Goal: Information Seeking & Learning: Compare options

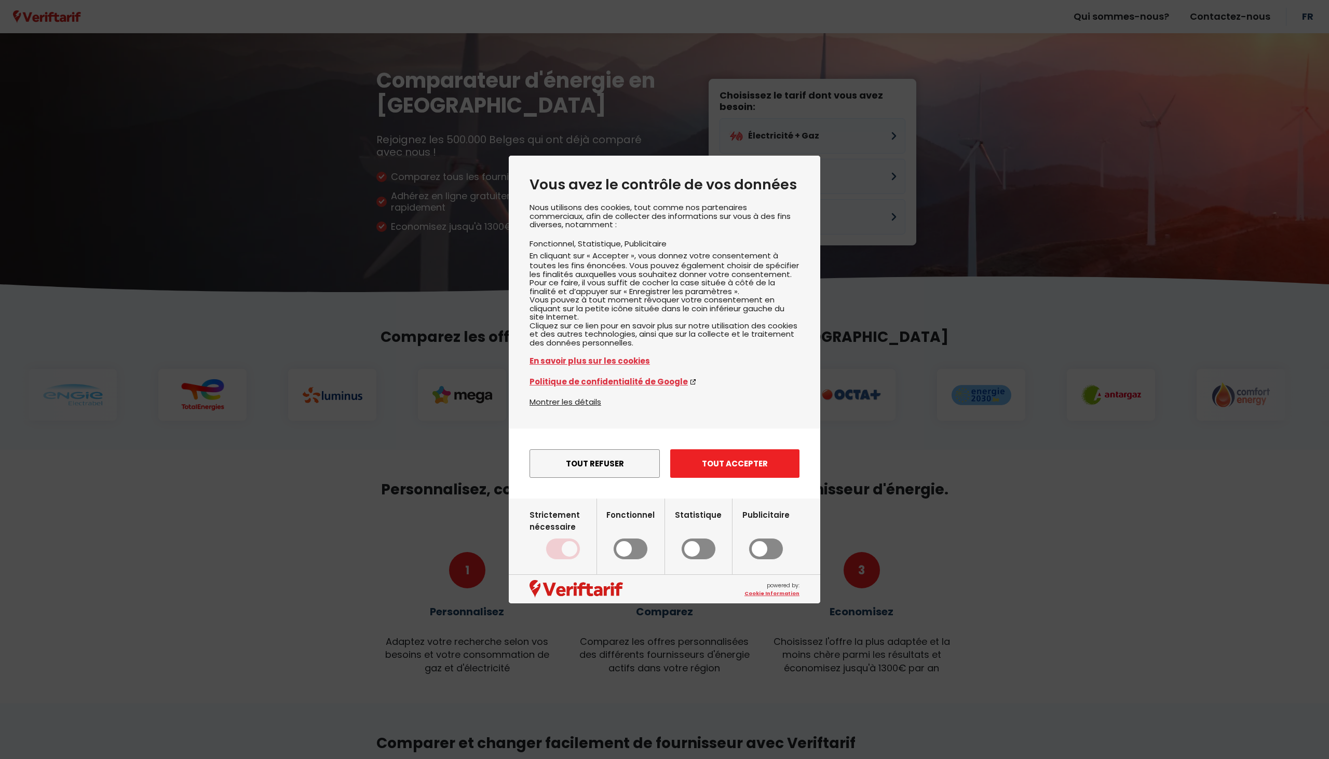
click at [769, 478] on button "Tout accepter" at bounding box center [734, 464] width 129 height 29
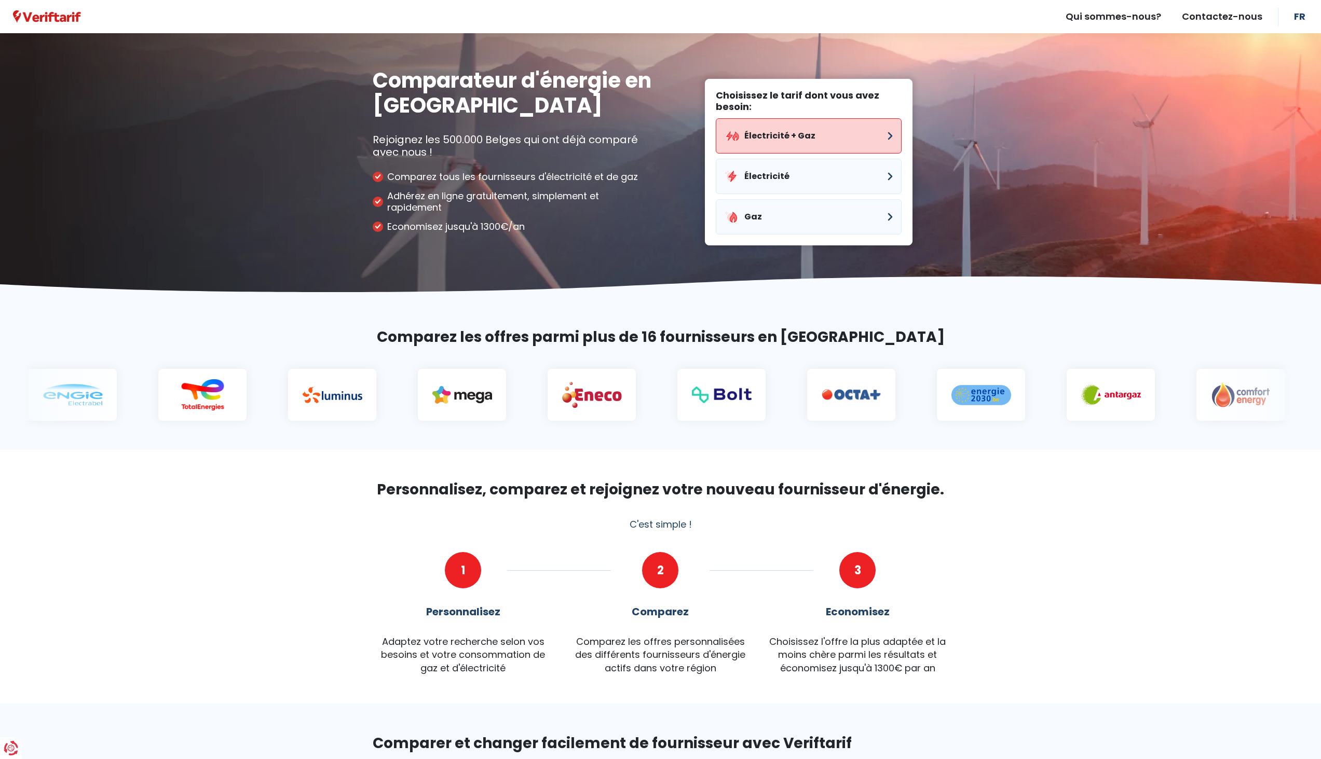
click at [782, 139] on button "Électricité + Gaz" at bounding box center [809, 135] width 186 height 35
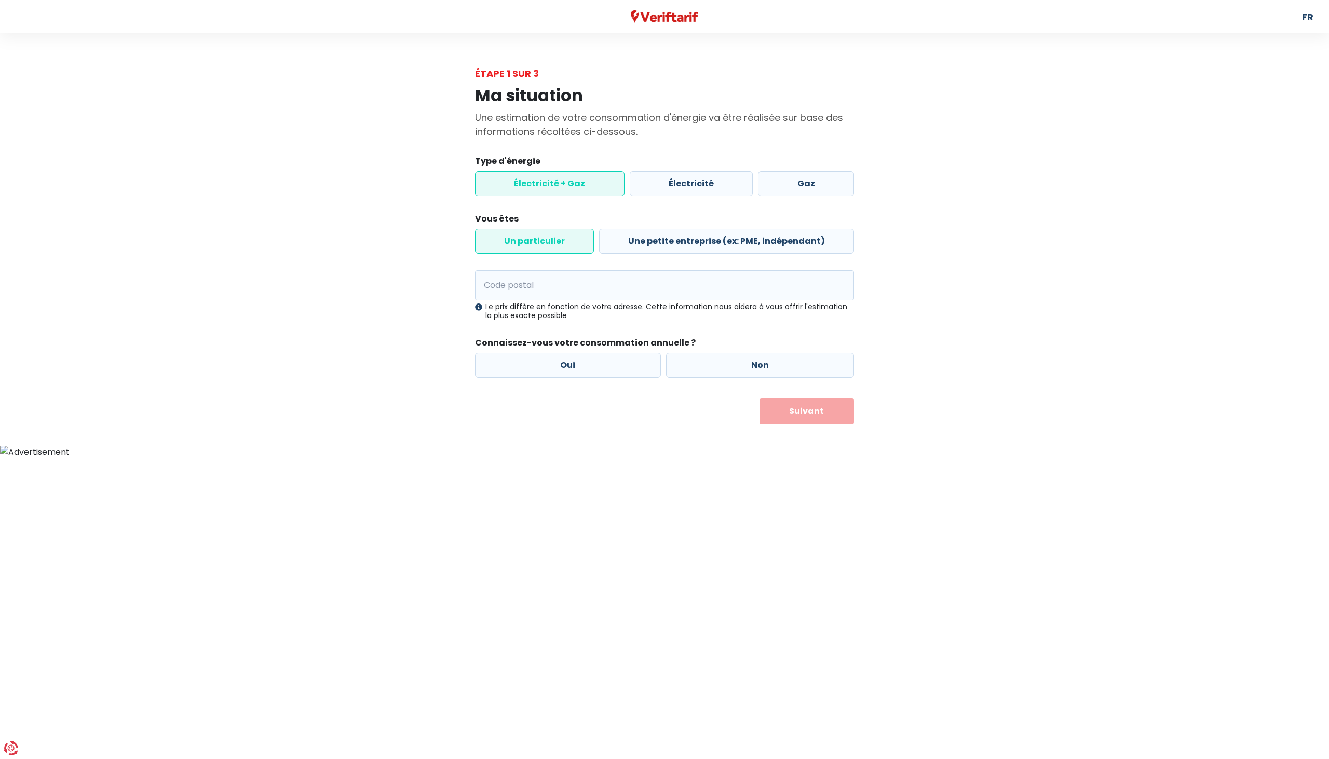
click at [585, 186] on label "Électricité + Gaz" at bounding box center [550, 183] width 150 height 25
click at [585, 186] on input "Électricité + Gaz" at bounding box center [550, 183] width 150 height 25
click at [553, 239] on label "Un particulier" at bounding box center [534, 241] width 119 height 25
click at [553, 239] on input "Un particulier" at bounding box center [534, 241] width 119 height 25
click at [513, 288] on input "Code postal" at bounding box center [664, 285] width 379 height 30
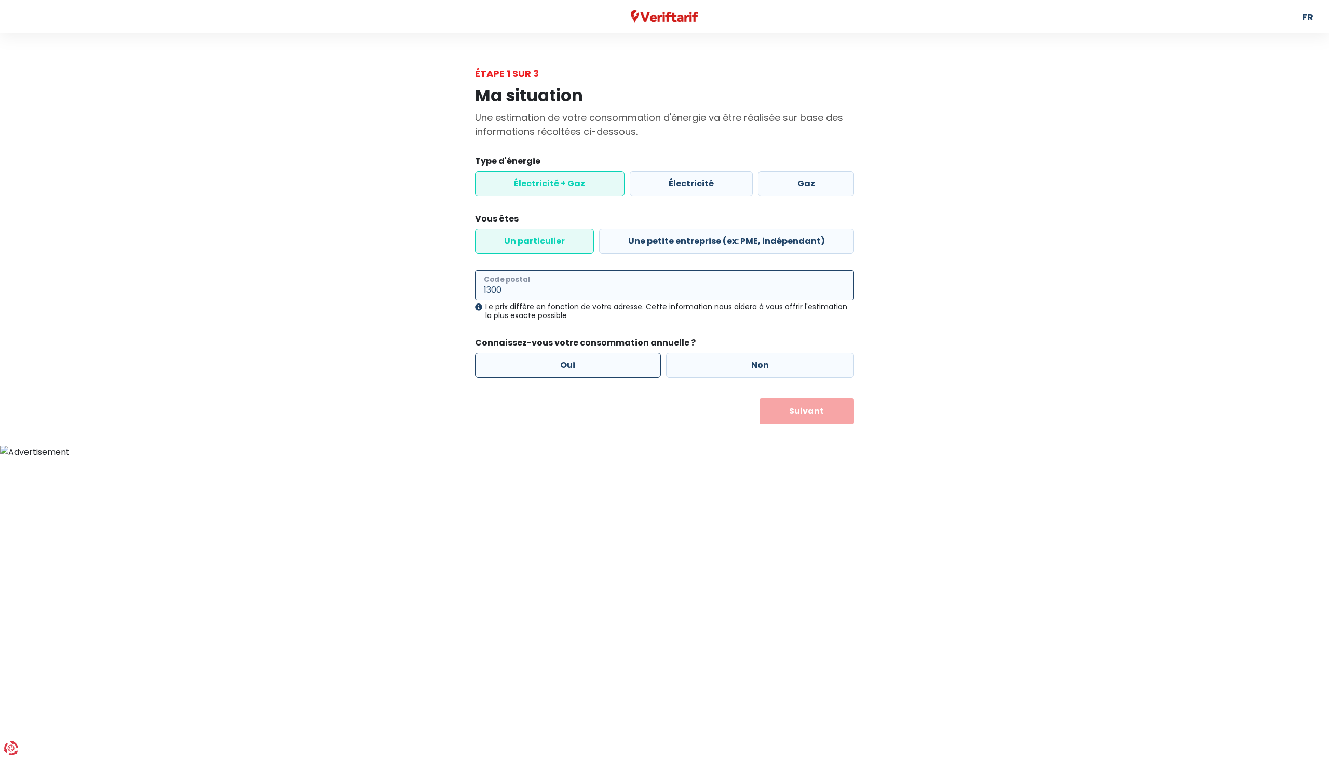
type input "1300"
click at [619, 362] on label "Oui" at bounding box center [568, 365] width 186 height 25
click at [619, 362] on input "Oui" at bounding box center [568, 365] width 186 height 25
radio input "true"
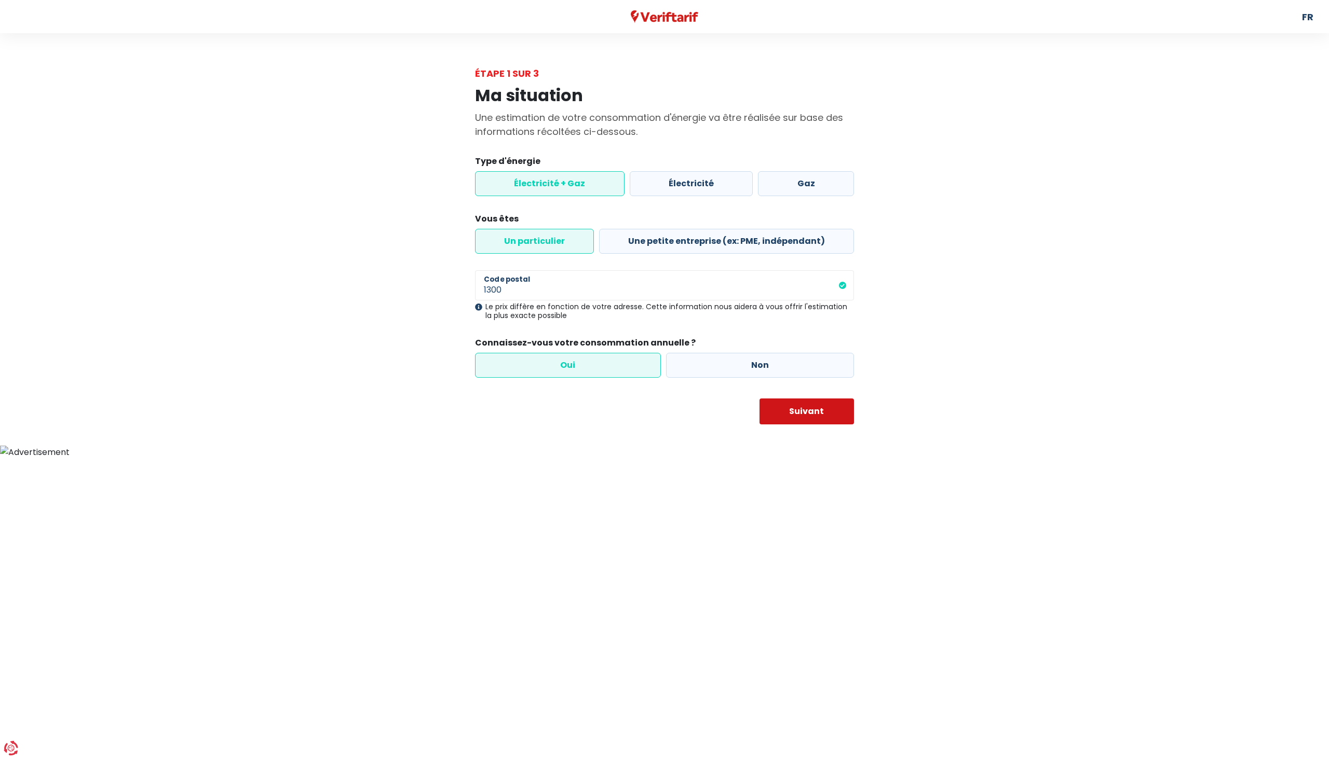
click at [820, 411] on button "Suivant" at bounding box center [806, 412] width 95 height 26
select select
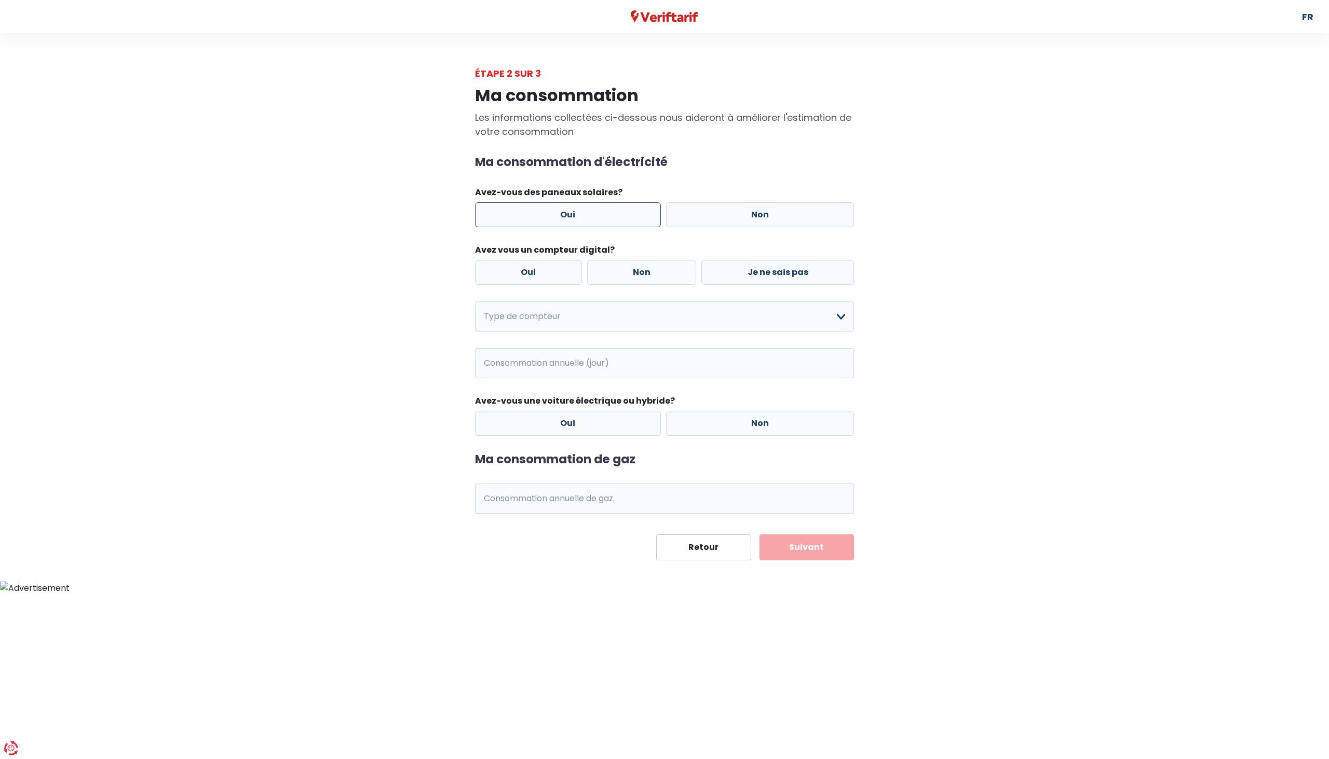
click at [579, 209] on label "Oui" at bounding box center [568, 214] width 186 height 25
click at [579, 209] on input "Oui" at bounding box center [568, 214] width 186 height 25
radio input "true"
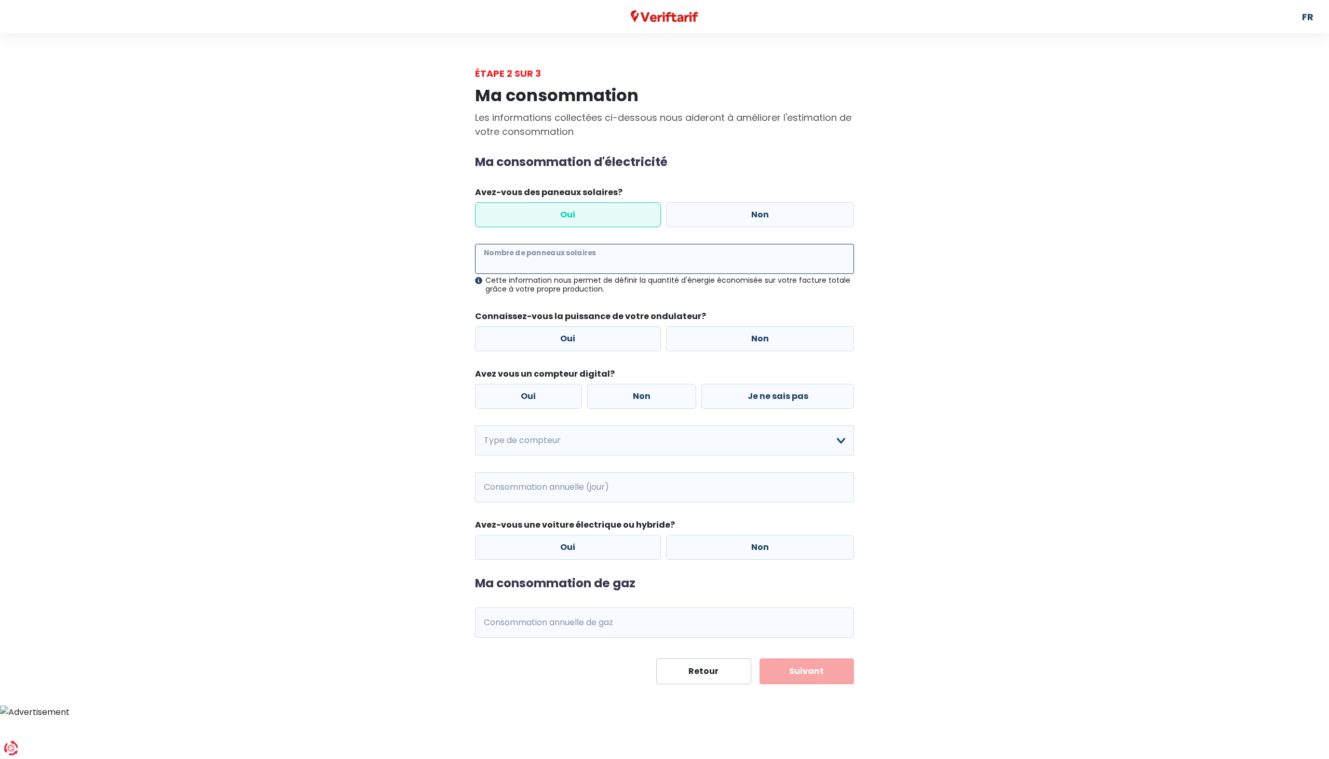
click at [575, 264] on input "Nombre de panneaux solaires" at bounding box center [664, 259] width 379 height 30
click at [573, 338] on label "Oui" at bounding box center [568, 339] width 186 height 25
click at [573, 338] on input "Oui" at bounding box center [568, 339] width 186 height 25
radio input "true"
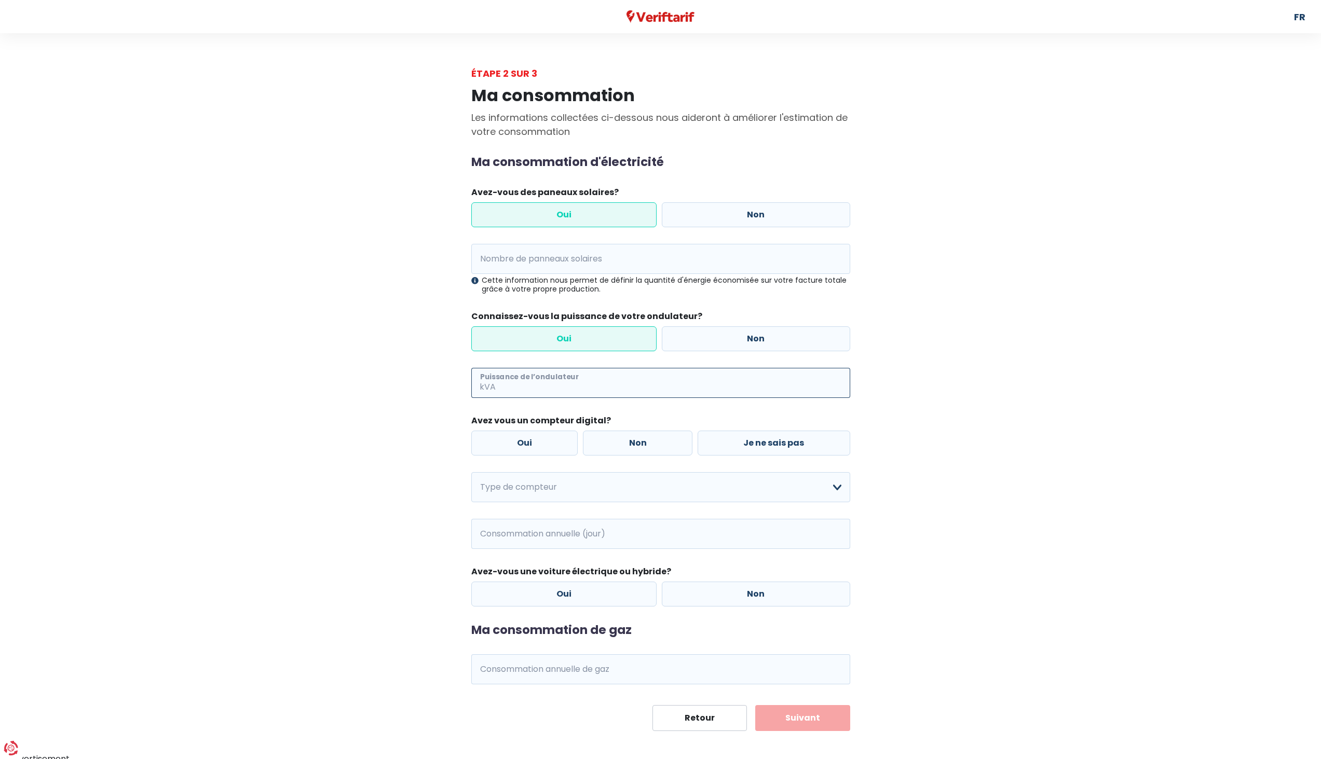
click at [563, 374] on input "Puissance de l’ondulateur" at bounding box center [674, 383] width 352 height 30
type input "5"
click at [493, 452] on label "Oui" at bounding box center [524, 443] width 107 height 25
click at [493, 452] on input "Oui" at bounding box center [524, 443] width 107 height 25
radio input "true"
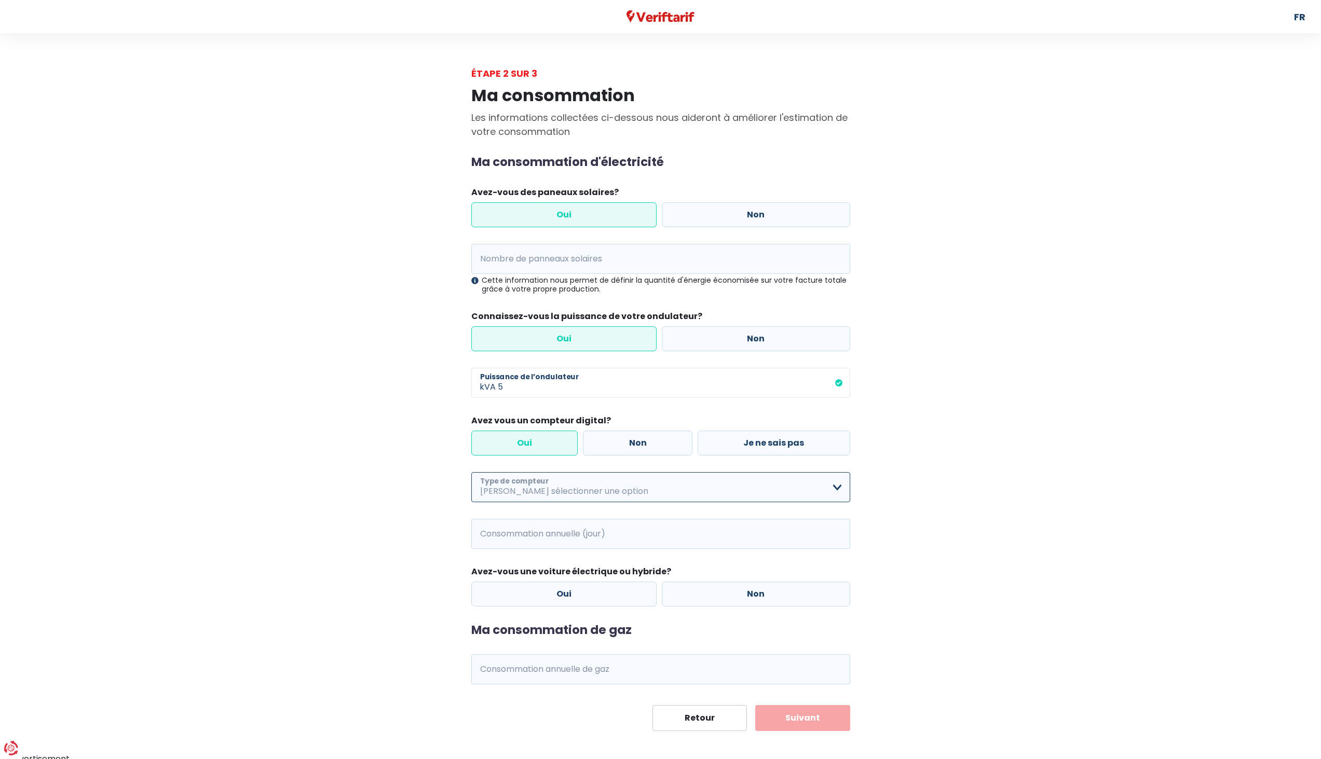
click at [537, 493] on select "Mono-horaire Bi-horaire Mono-horaire + exclusif nuit Bi-horaire + exclusif nuit…" at bounding box center [660, 487] width 379 height 30
select select "day_single_rate"
click at [471, 472] on select "Mono-horaire Bi-horaire Mono-horaire + exclusif nuit Bi-horaire + exclusif nuit…" at bounding box center [660, 487] width 379 height 30
click at [290, 522] on main "Étape 2 sur 3 Ma consommation Les informations collectées ci-dessous nous aider…" at bounding box center [660, 398] width 1321 height 665
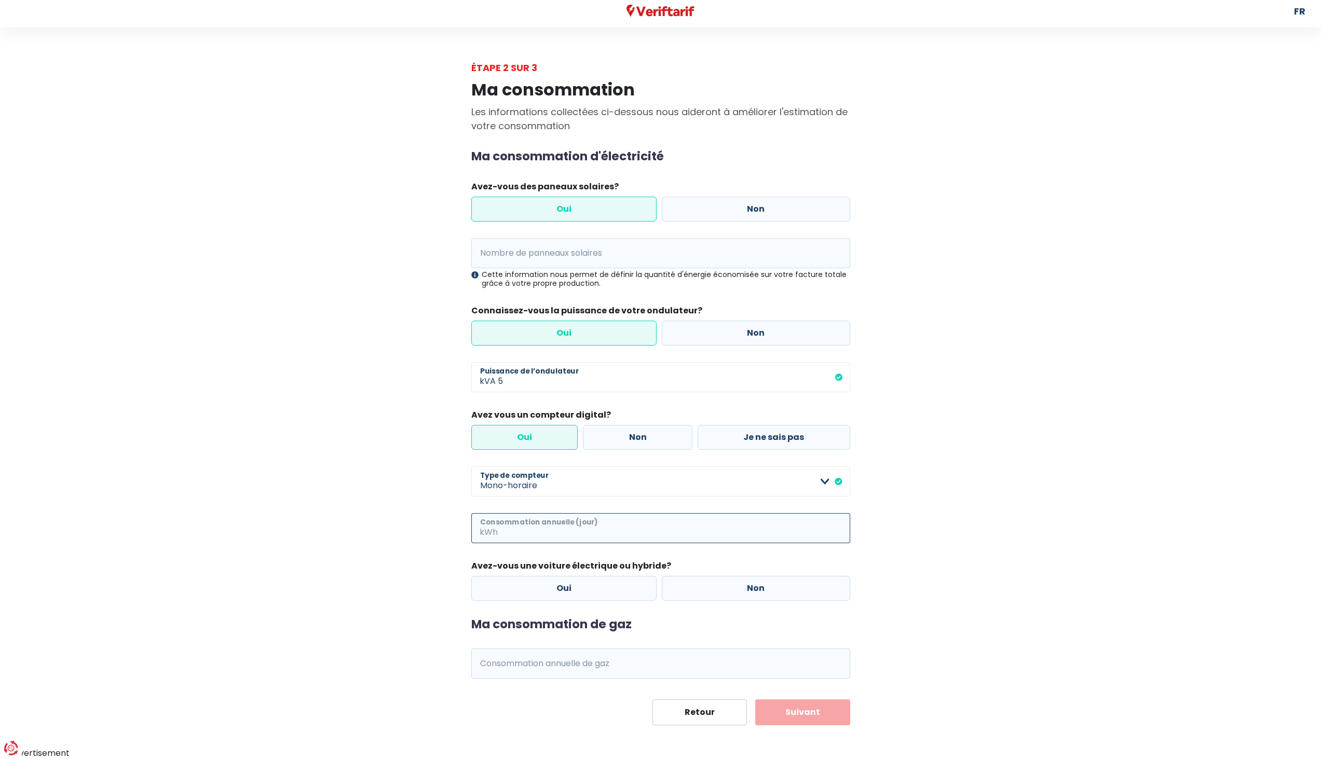
click at [527, 522] on input "Consommation annuelle (jour)" at bounding box center [675, 528] width 350 height 30
type input "4000"
click at [732, 607] on form "Ma consommation d'électricité Avez-vous des paneaux solaires? Oui Non Nombre de…" at bounding box center [660, 438] width 379 height 576
click at [743, 592] on label "Non" at bounding box center [756, 588] width 188 height 25
click at [743, 592] on input "Non" at bounding box center [756, 588] width 188 height 25
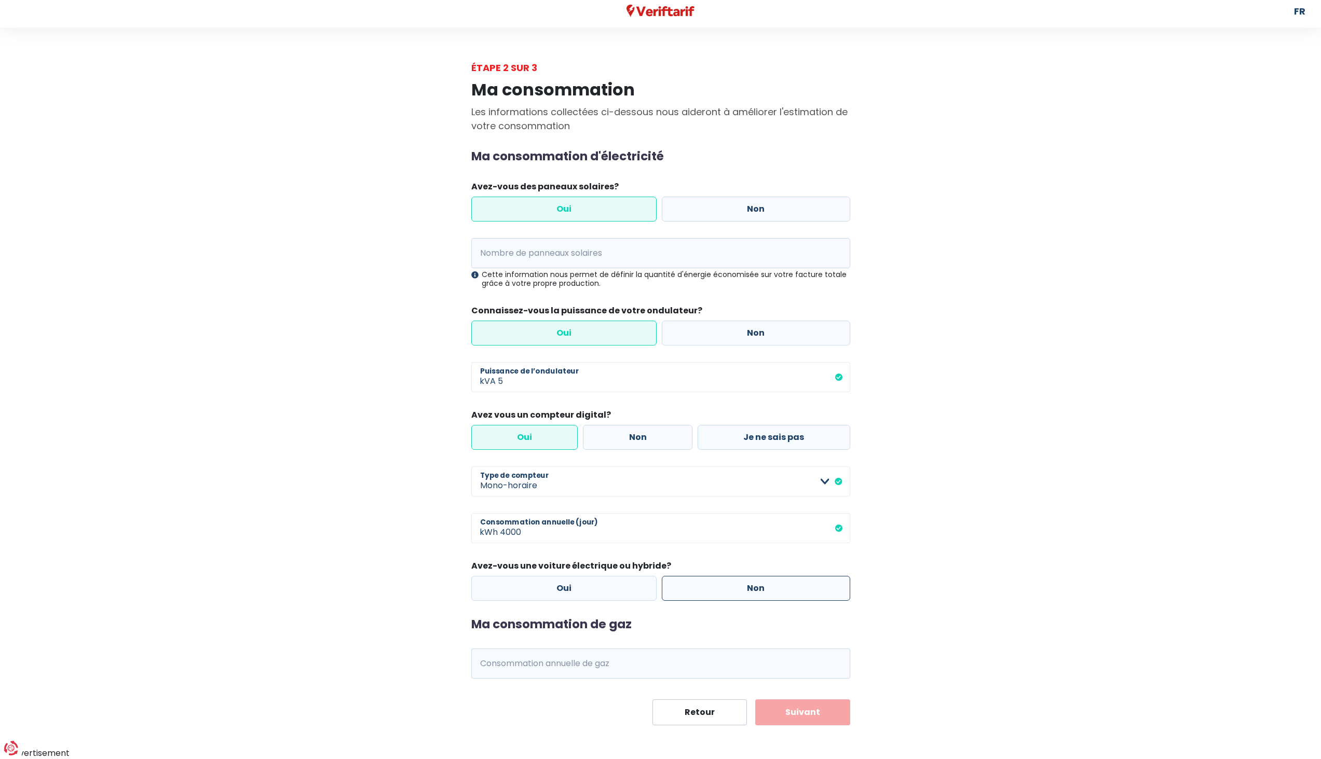
radio input "true"
click at [600, 662] on input "Consommation annuelle de gaz" at bounding box center [675, 664] width 350 height 30
type input "35000"
click at [813, 709] on button "Suivant" at bounding box center [802, 713] width 95 height 26
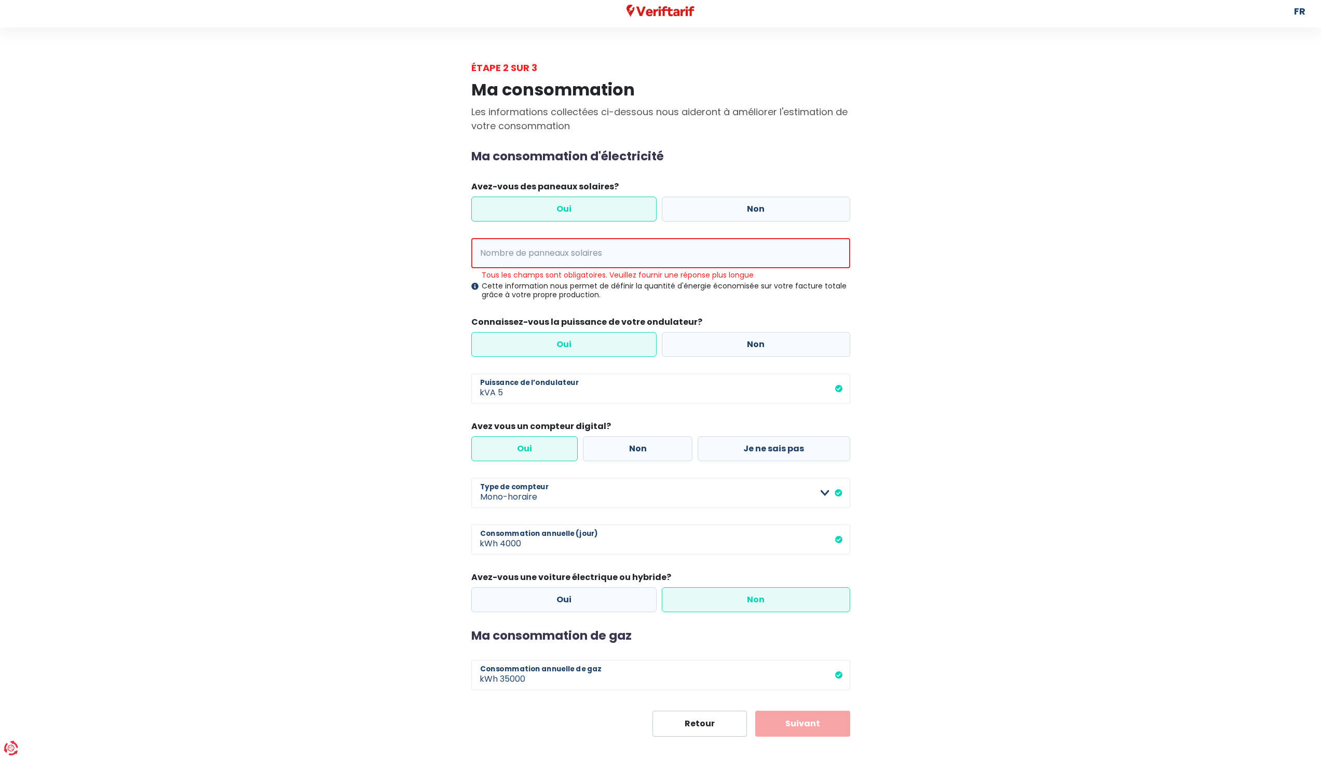
scroll to position [17, 0]
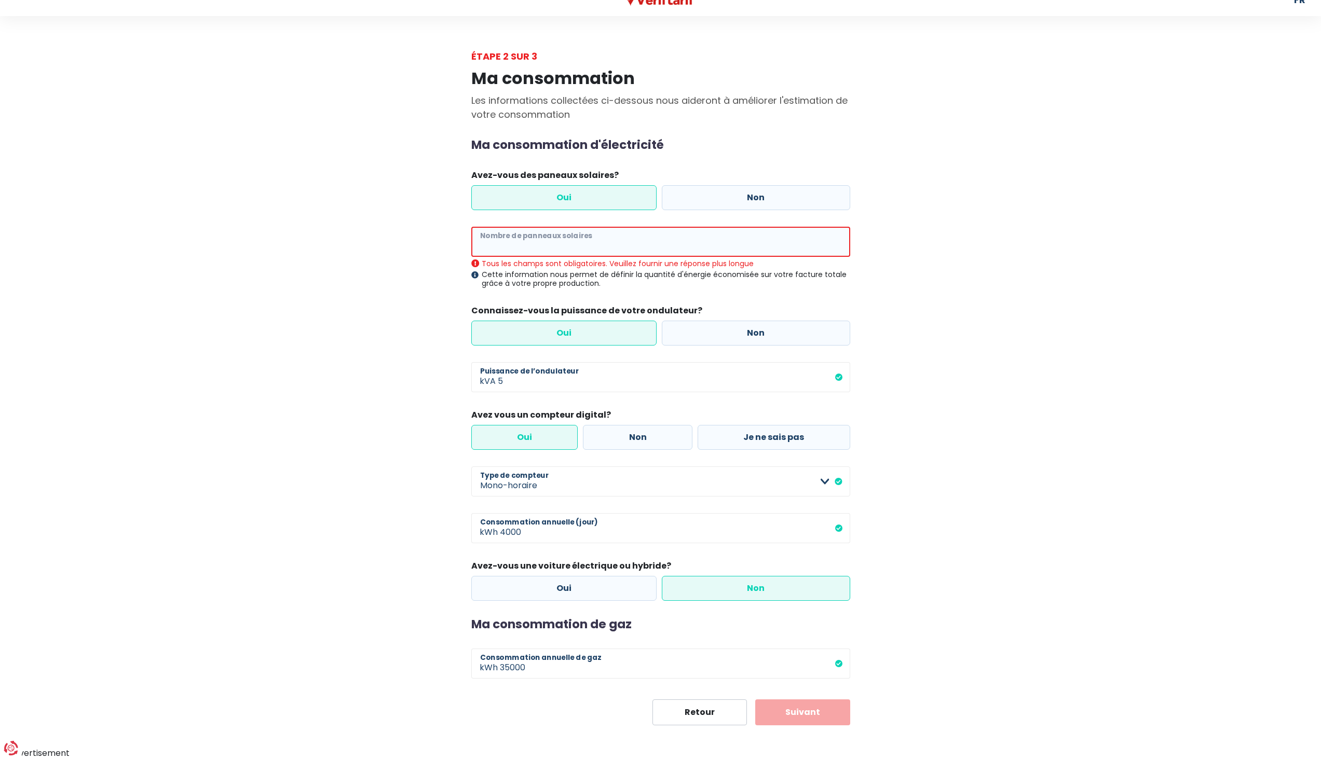
click at [565, 240] on input "Nombre de panneaux solaires" at bounding box center [660, 242] width 379 height 30
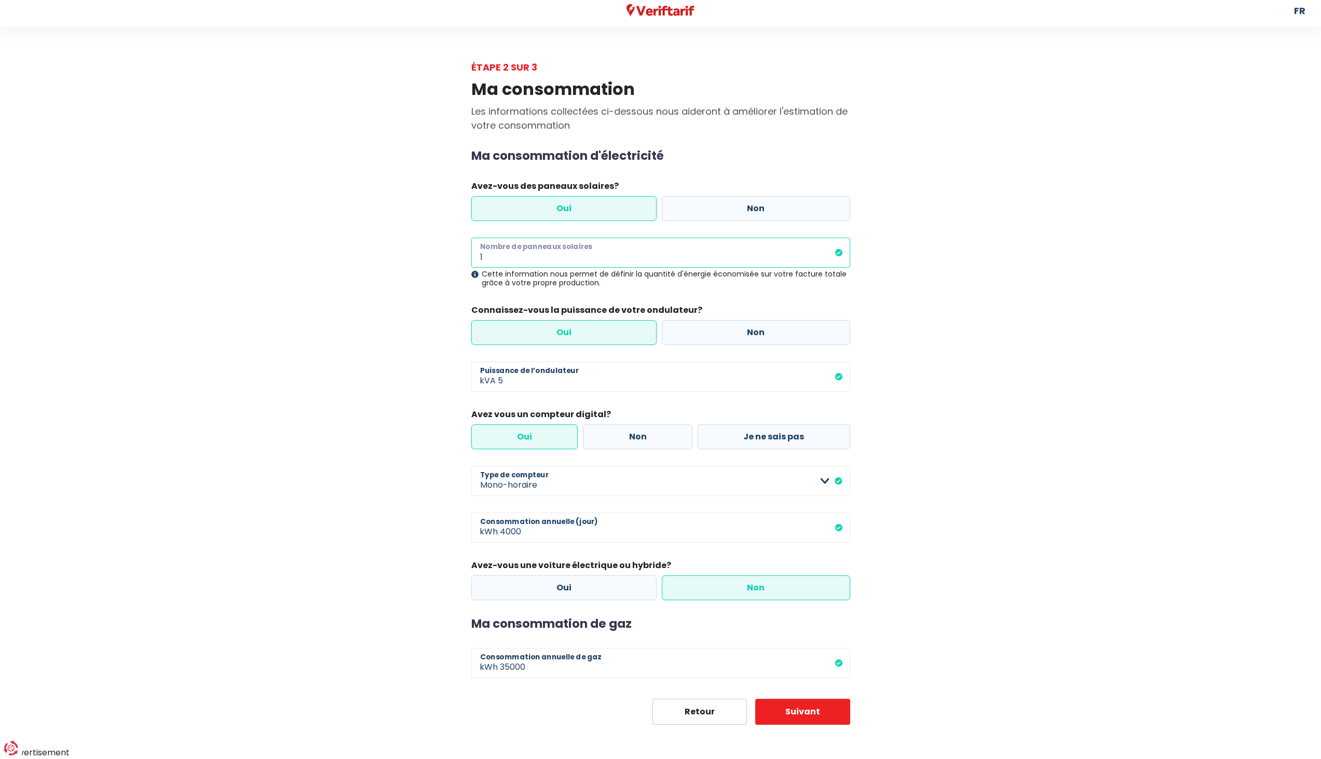
scroll to position [6, 0]
type input "15"
click at [819, 706] on button "Suivant" at bounding box center [802, 713] width 95 height 26
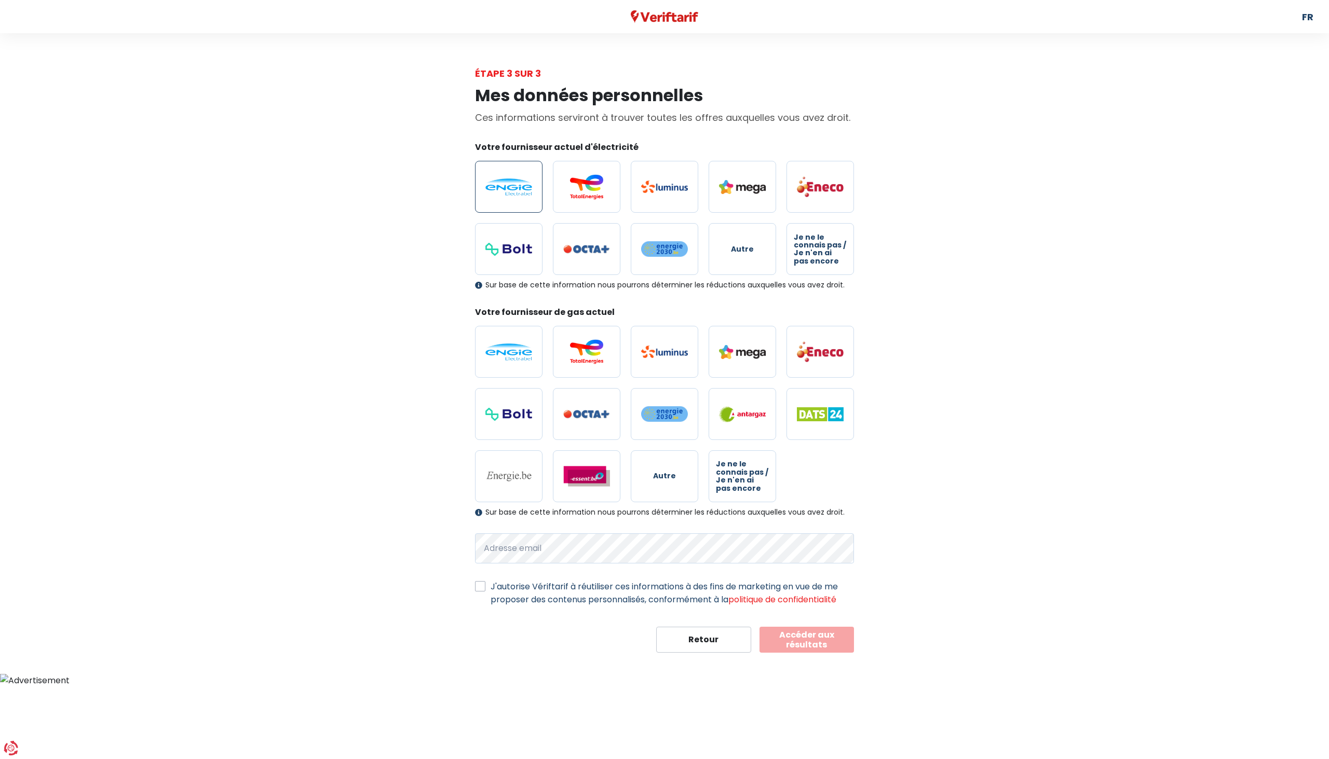
click at [513, 200] on label at bounding box center [508, 187] width 67 height 52
click at [513, 200] on input "radio" at bounding box center [508, 187] width 67 height 52
radio input "true"
click at [504, 357] on img at bounding box center [508, 352] width 47 height 17
click at [504, 357] on input "radio" at bounding box center [508, 352] width 67 height 52
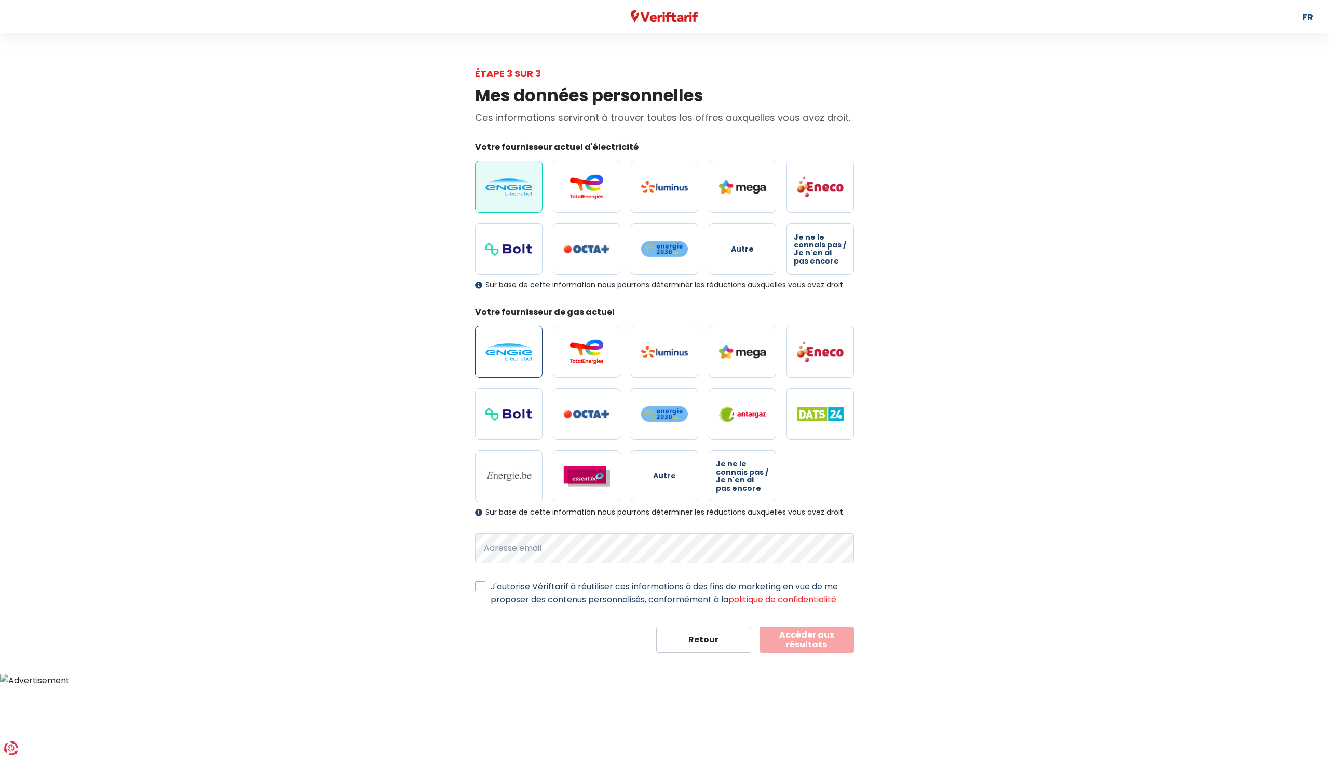
radio input "true"
click at [561, 590] on label "J'autorise Vériftarif à réutiliser ces informations à des fins de marketing en …" at bounding box center [672, 593] width 363 height 26
click at [485, 590] on input "J'autorise Vériftarif à réutiliser ces informations à des fins de marketing en …" at bounding box center [480, 585] width 10 height 10
checkbox input "true"
click at [815, 644] on button "Accéder aux résultats" at bounding box center [806, 640] width 95 height 26
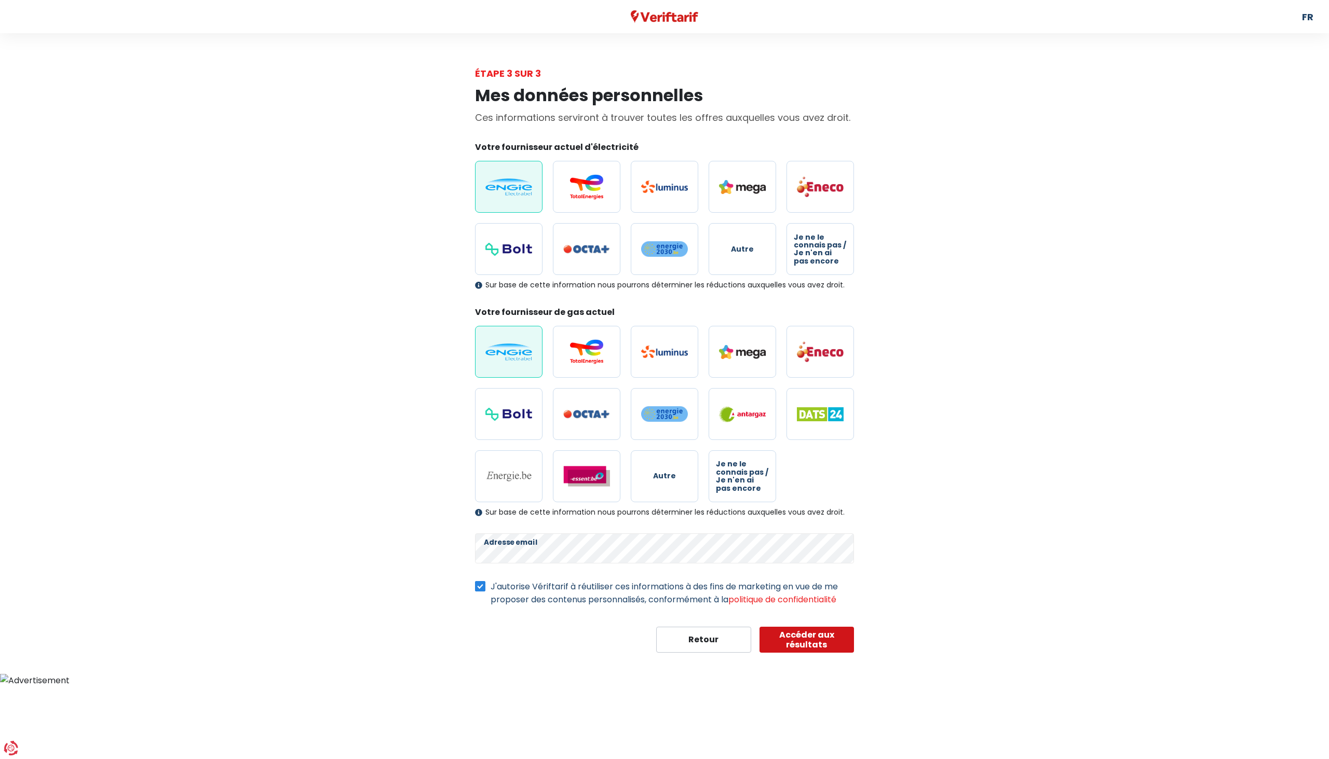
click at [798, 637] on button "Accéder aux résultats" at bounding box center [806, 640] width 95 height 26
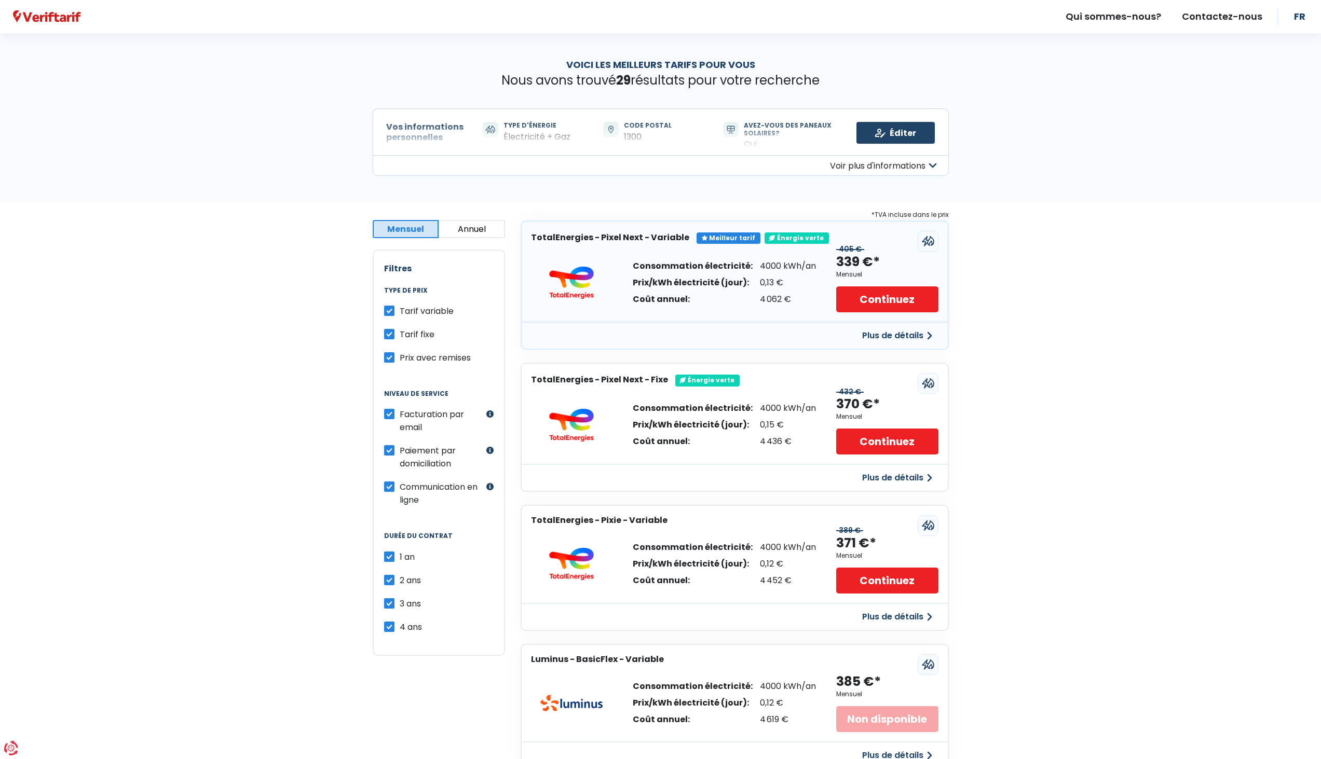
click at [459, 235] on button "Annuel" at bounding box center [472, 229] width 66 height 18
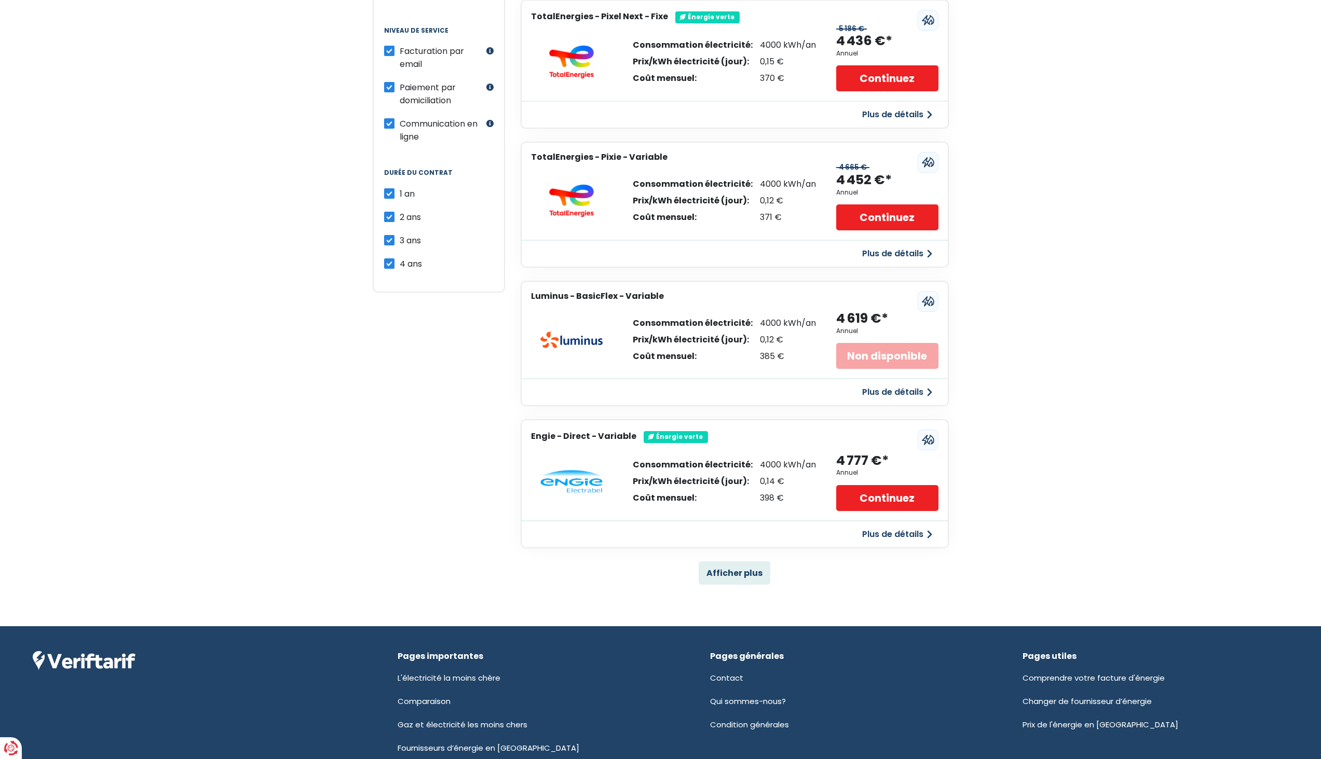
scroll to position [104, 0]
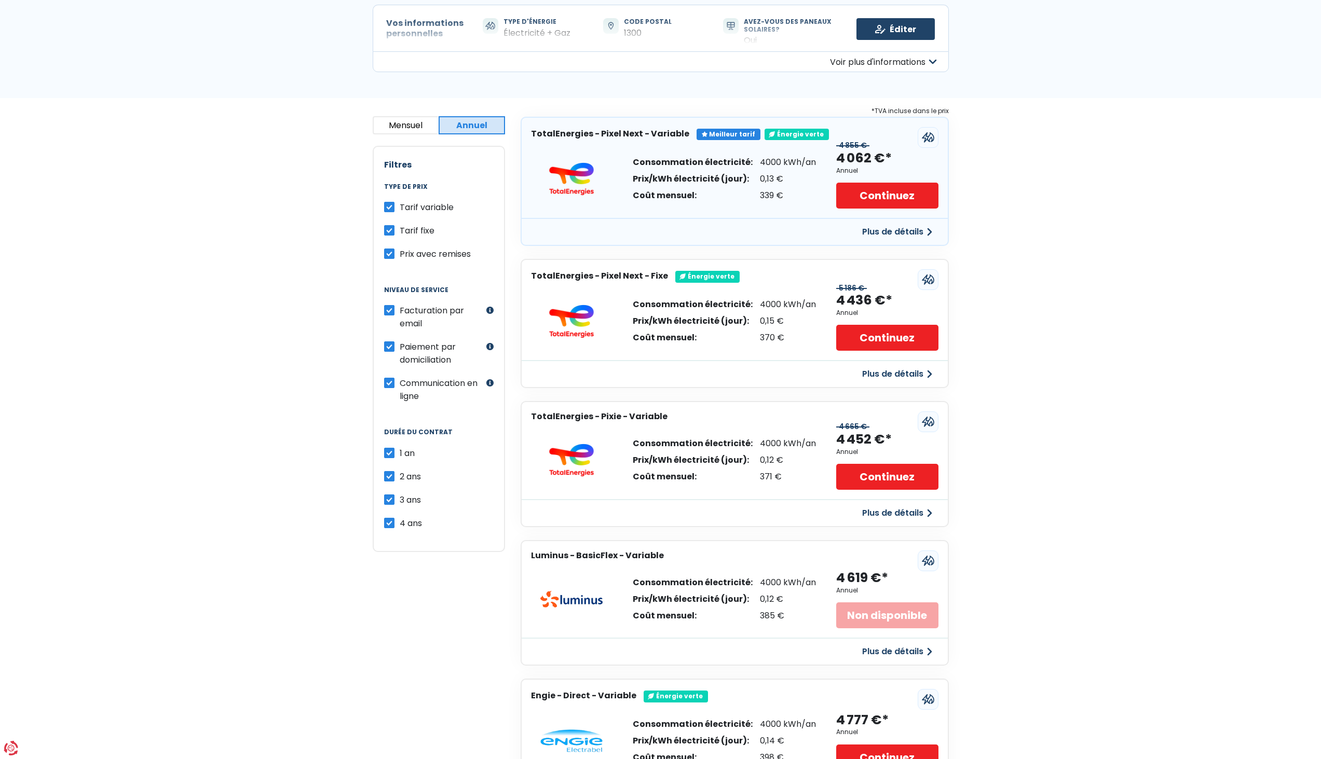
click at [408, 123] on button "Mensuel" at bounding box center [406, 125] width 66 height 18
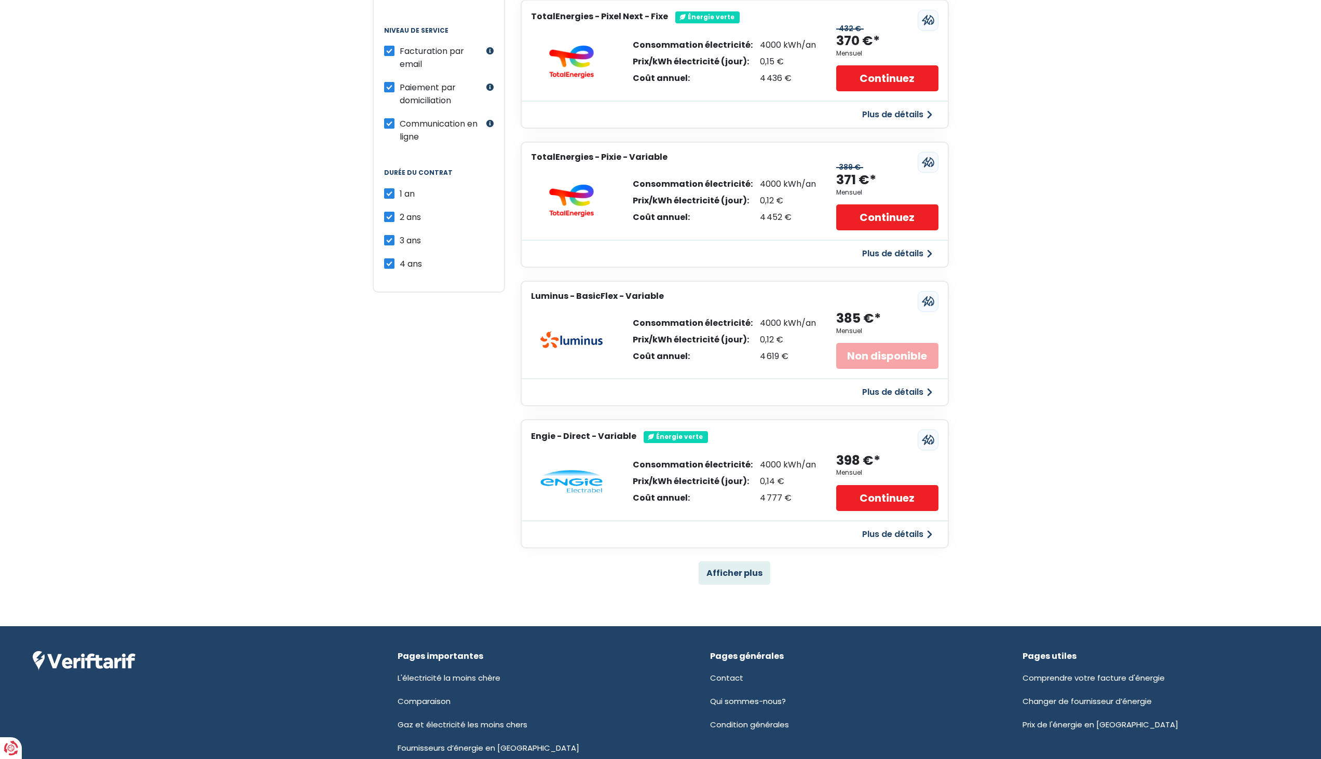
click at [712, 484] on div "Prix/kWh électricité (jour):" at bounding box center [693, 482] width 120 height 8
drag, startPoint x: 712, startPoint y: 484, endPoint x: 704, endPoint y: 509, distance: 26.1
click at [704, 509] on div "Consommation électricité: Prix/kWh électricité (jour): Coût annuel: 4000 kWh/an…" at bounding box center [735, 481] width 426 height 77
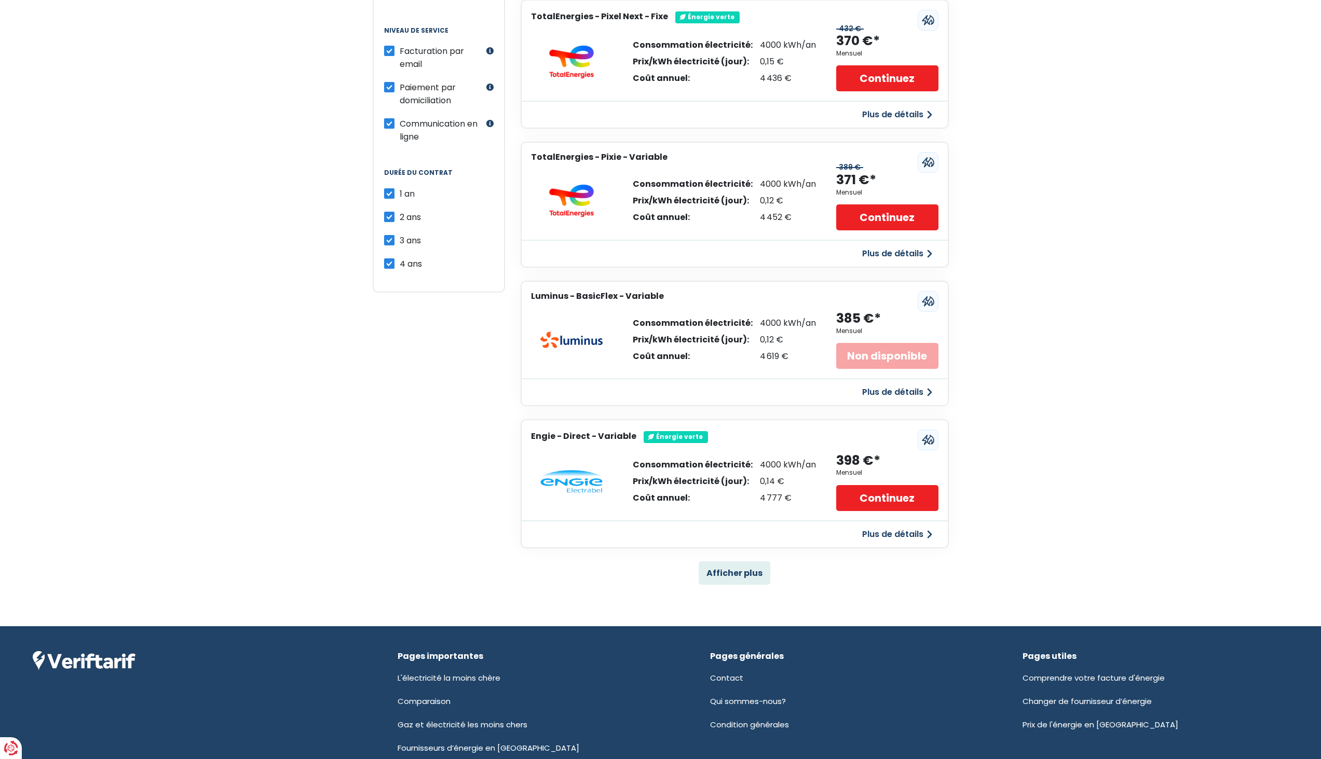
click at [704, 509] on div "Consommation électricité: Prix/kWh électricité (jour): Coût annuel: 4000 kWh/an…" at bounding box center [735, 481] width 426 height 77
click at [887, 534] on button "Plus de détails" at bounding box center [897, 534] width 83 height 19
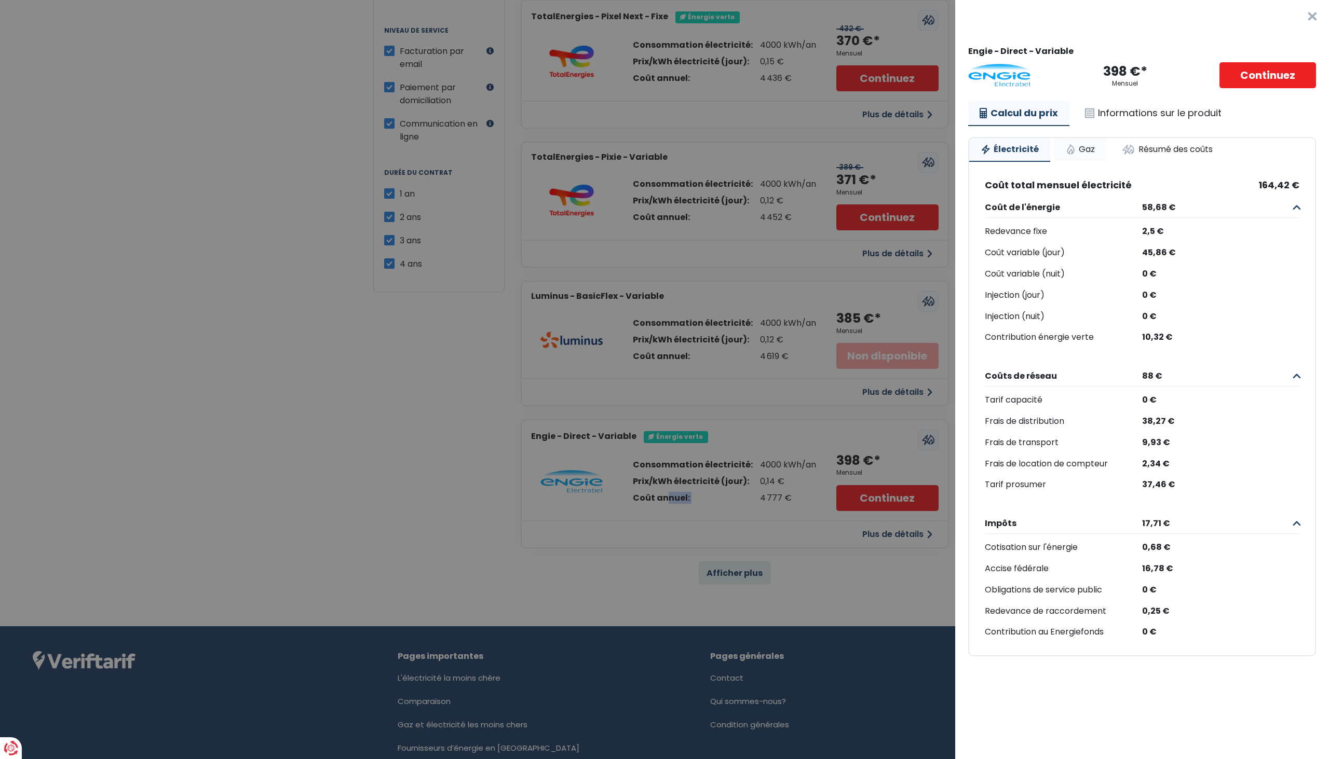
click at [1093, 152] on link "Gaz" at bounding box center [1080, 149] width 52 height 23
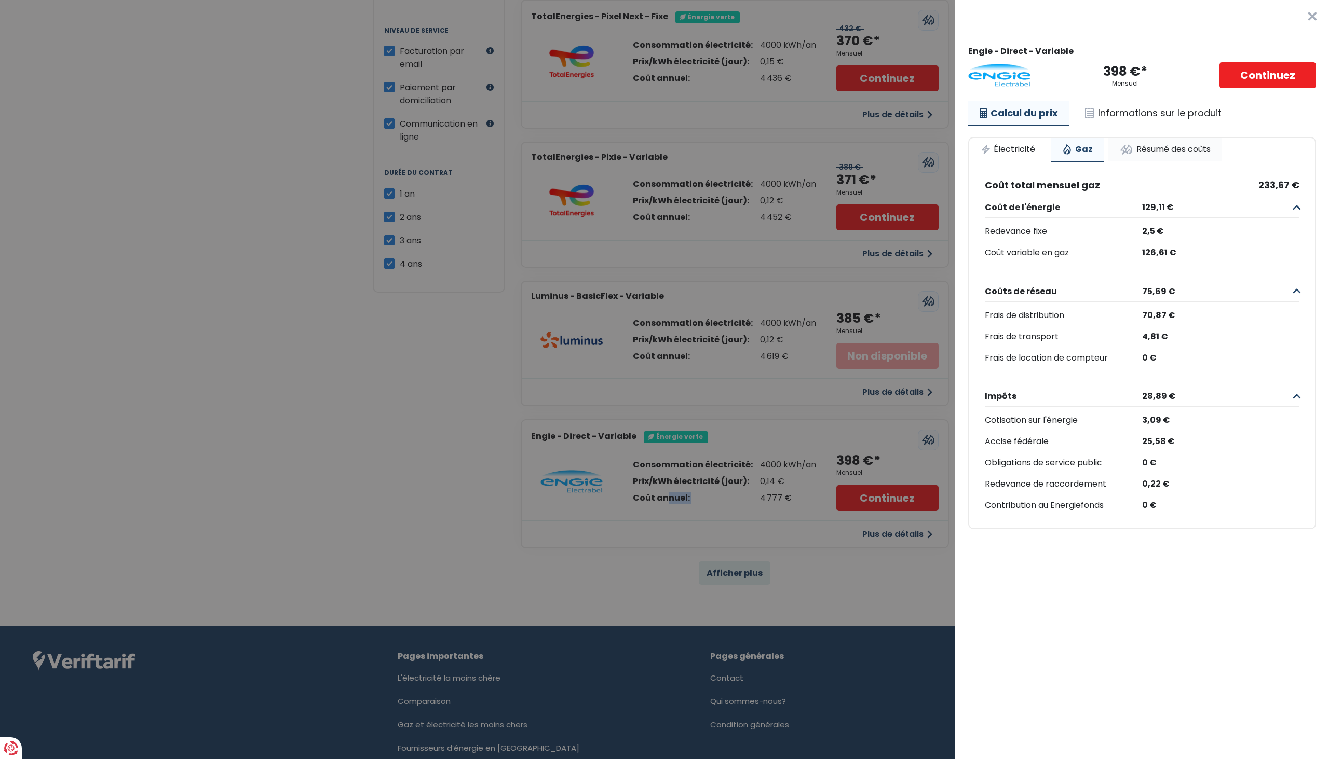
click at [1178, 154] on link "Résumé des coûts" at bounding box center [1165, 149] width 114 height 23
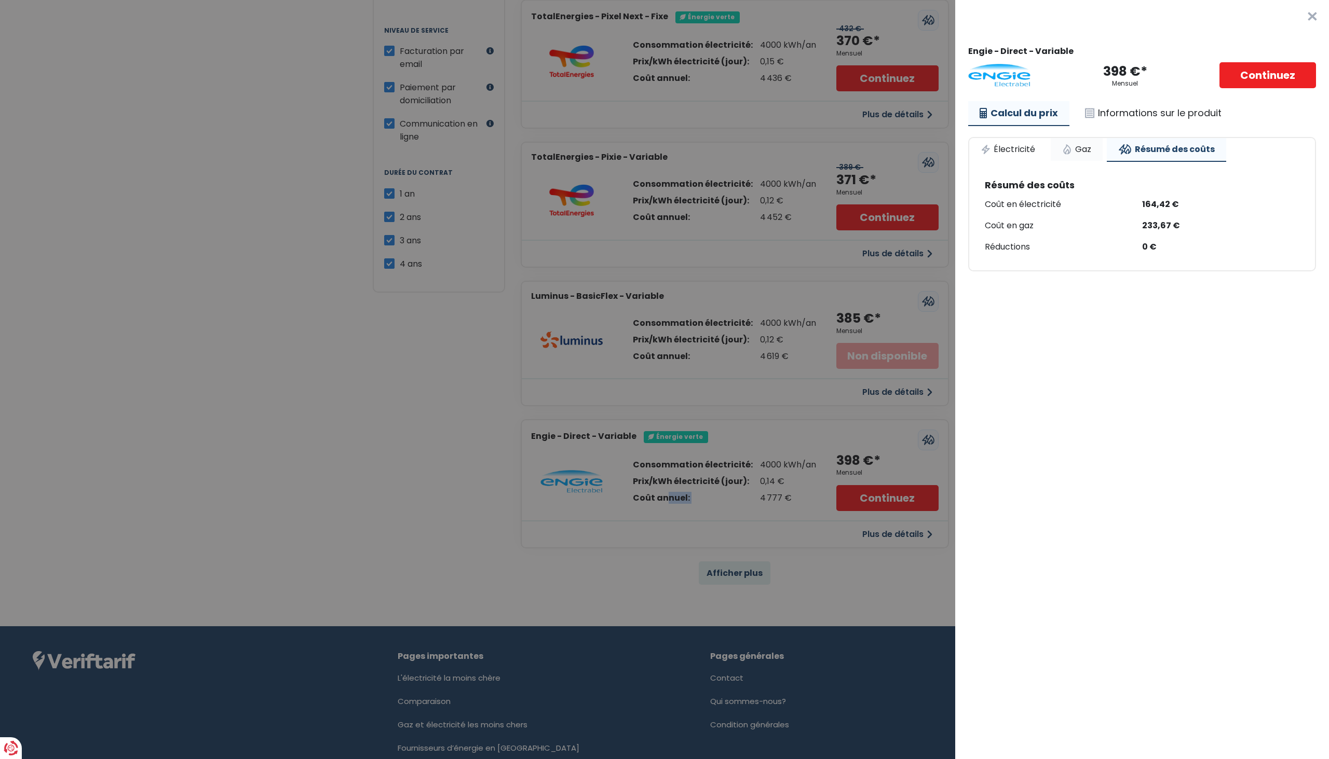
click at [1069, 147] on link "Gaz" at bounding box center [1077, 149] width 52 height 23
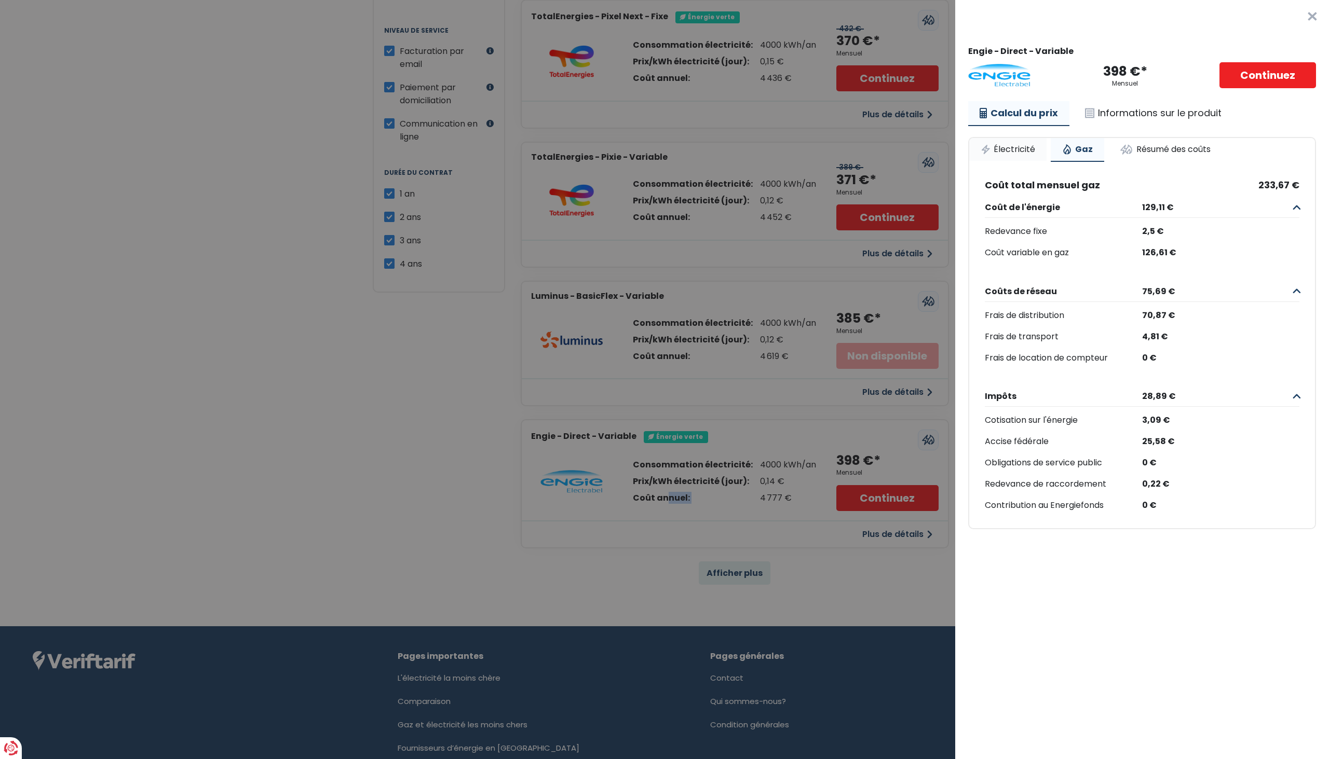
click at [1031, 154] on link "Électricité" at bounding box center [1007, 149] width 77 height 23
